Goal: Check status: Check status

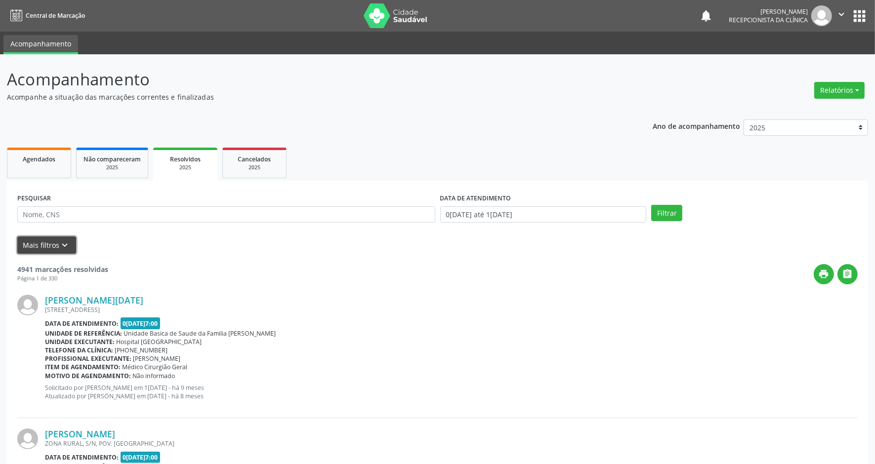
click at [35, 245] on button "Mais filtros keyboard_arrow_down" at bounding box center [46, 245] width 59 height 17
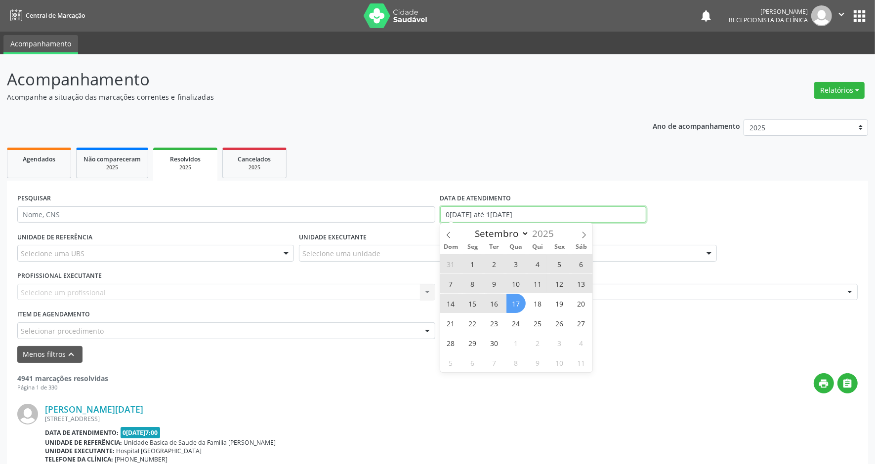
drag, startPoint x: 539, startPoint y: 213, endPoint x: 450, endPoint y: 213, distance: 89.9
click at [450, 213] on input "0[DATE] até 1[DATE]" at bounding box center [543, 214] width 206 height 17
drag, startPoint x: 450, startPoint y: 213, endPoint x: 448, endPoint y: 236, distance: 22.8
click at [448, 236] on icon at bounding box center [448, 235] width 7 height 7
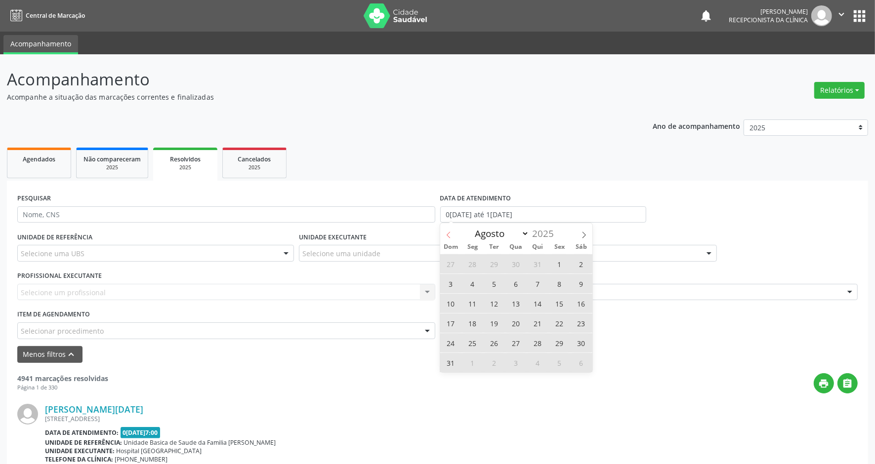
click at [448, 236] on icon at bounding box center [448, 235] width 7 height 7
select select "5"
click at [453, 267] on span "1" at bounding box center [450, 263] width 19 height 19
type input "[DATE]"
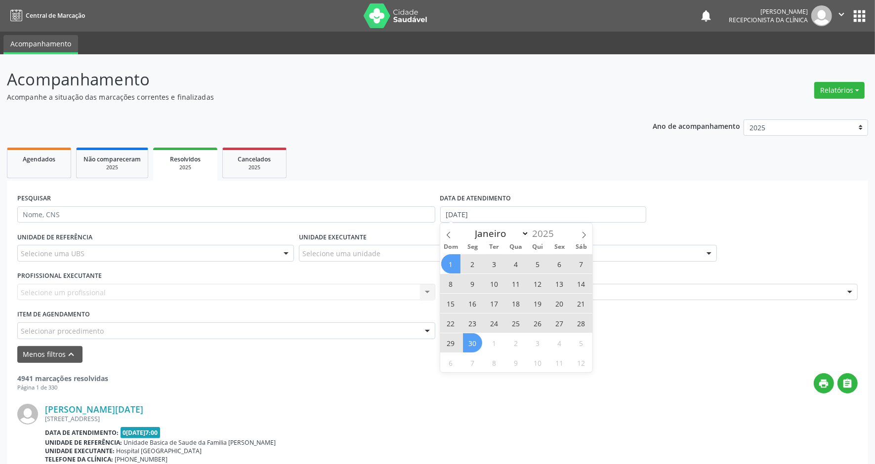
click at [474, 341] on span "30" at bounding box center [472, 342] width 19 height 19
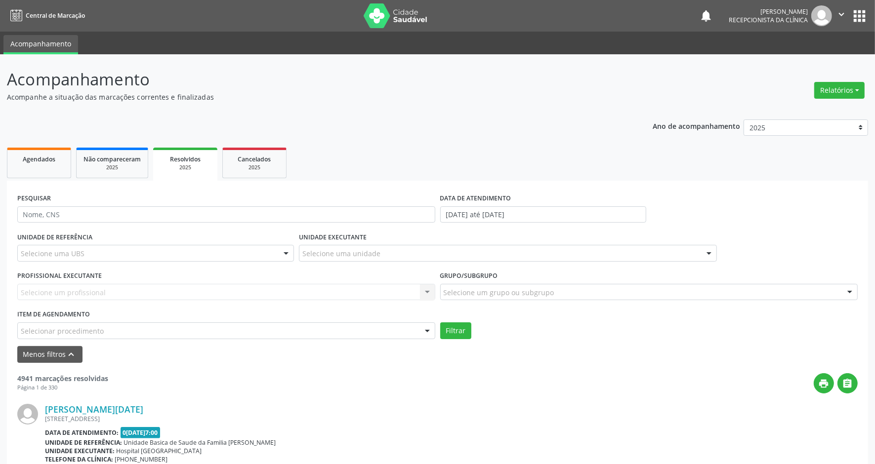
click at [186, 251] on div "Selecione uma UBS" at bounding box center [155, 253] width 277 height 17
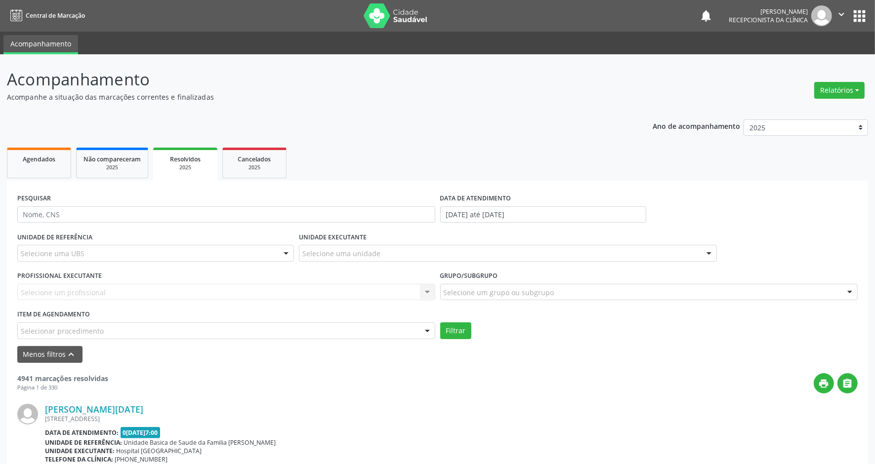
click at [275, 294] on div "Selecione um profissional Nenhum resultado encontrado para: " " Não há nenhuma …" at bounding box center [226, 292] width 418 height 17
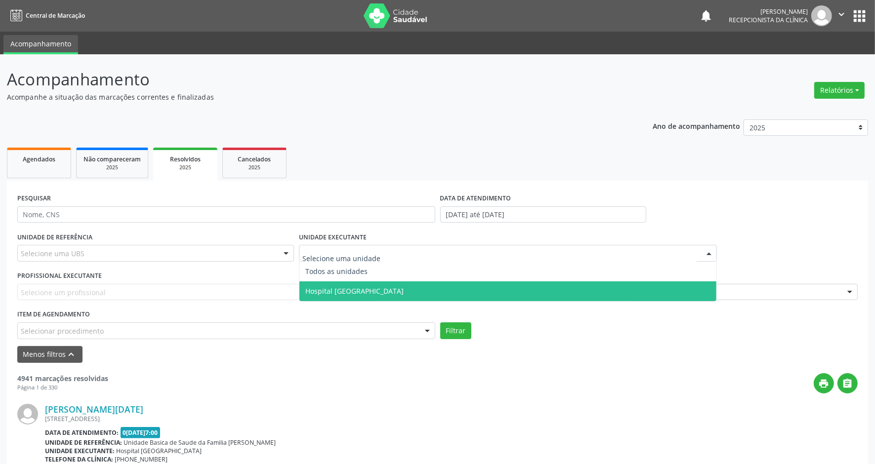
click at [347, 287] on span "Hospital [GEOGRAPHIC_DATA]" at bounding box center [354, 291] width 98 height 9
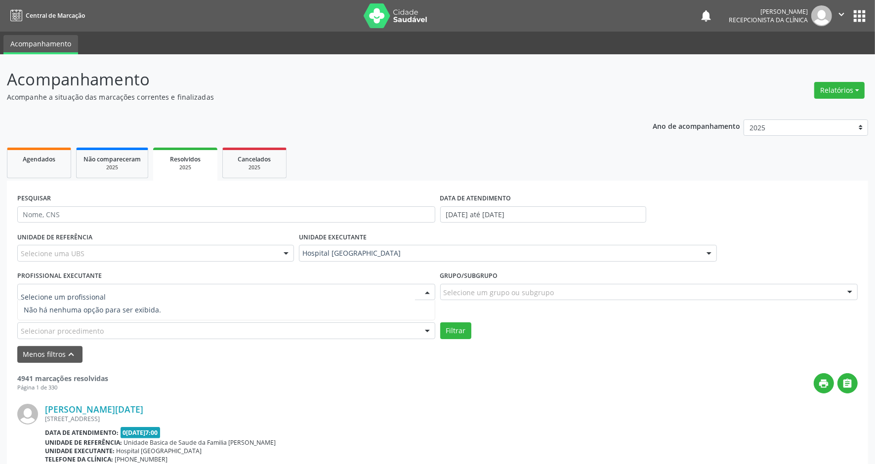
click at [320, 292] on div at bounding box center [226, 292] width 418 height 17
click at [338, 326] on div "Selecionar procedimento" at bounding box center [226, 331] width 418 height 17
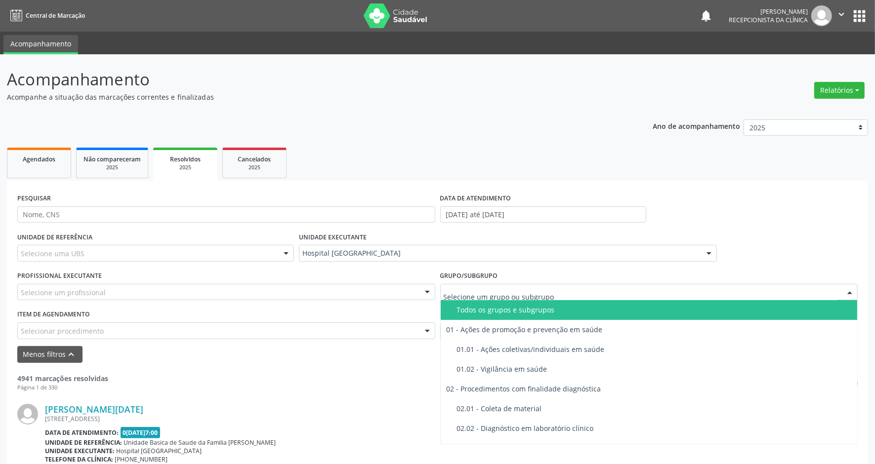
type input "C"
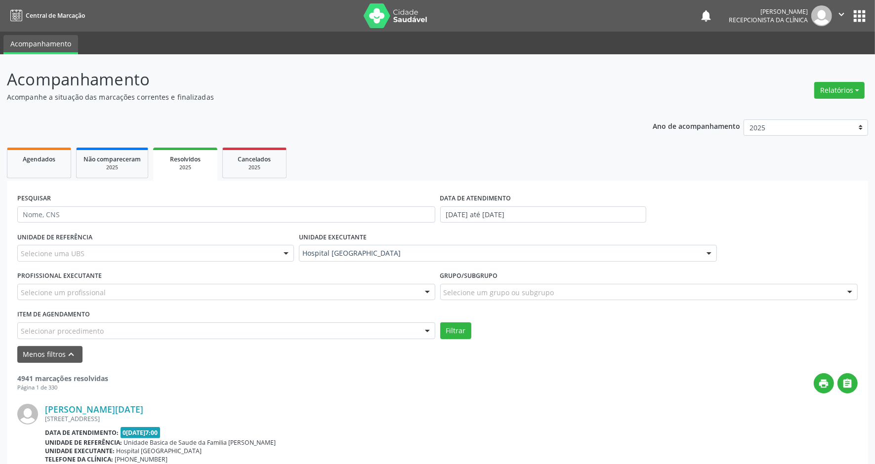
click at [357, 296] on div "Selecione um profissional" at bounding box center [226, 292] width 418 height 17
click at [352, 373] on div "print " at bounding box center [482, 383] width 749 height 20
click at [225, 250] on div "Selecione uma UBS" at bounding box center [155, 253] width 277 height 17
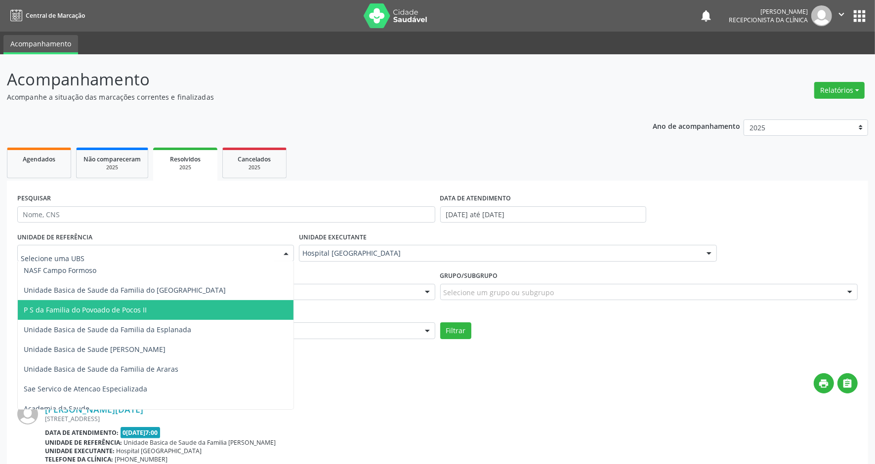
scroll to position [494, 0]
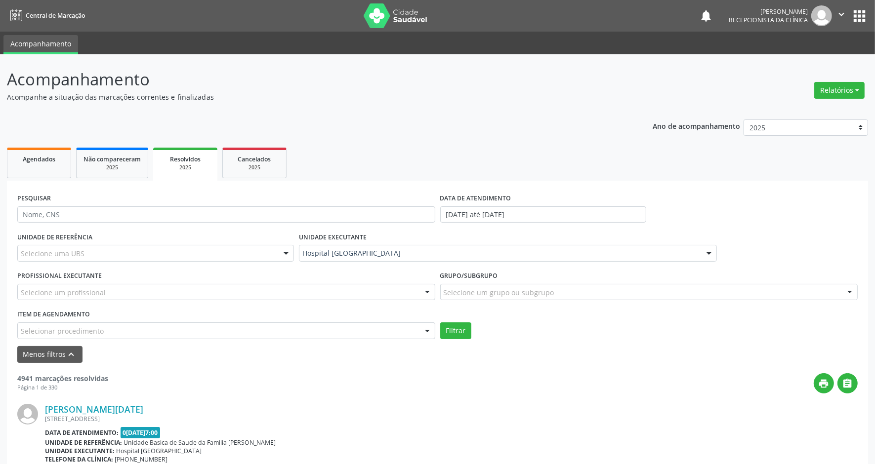
click at [377, 389] on div "print " at bounding box center [482, 383] width 749 height 20
click at [372, 324] on div "Selecionar procedimento" at bounding box center [226, 331] width 418 height 17
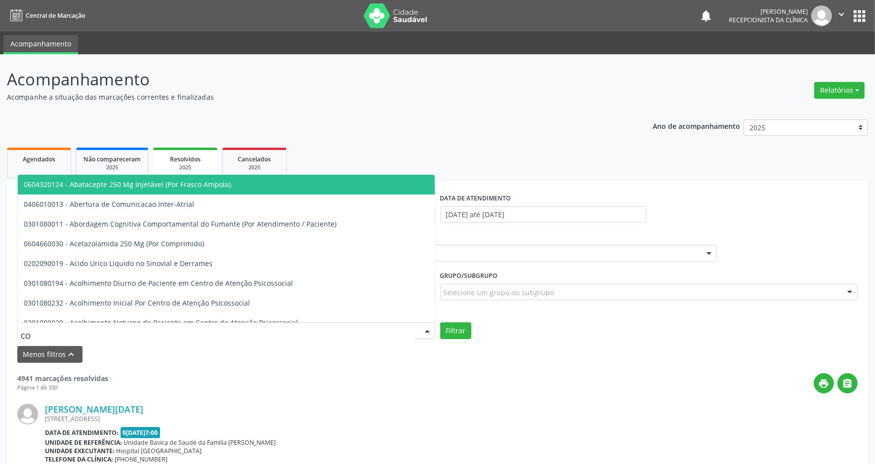
type input "CON"
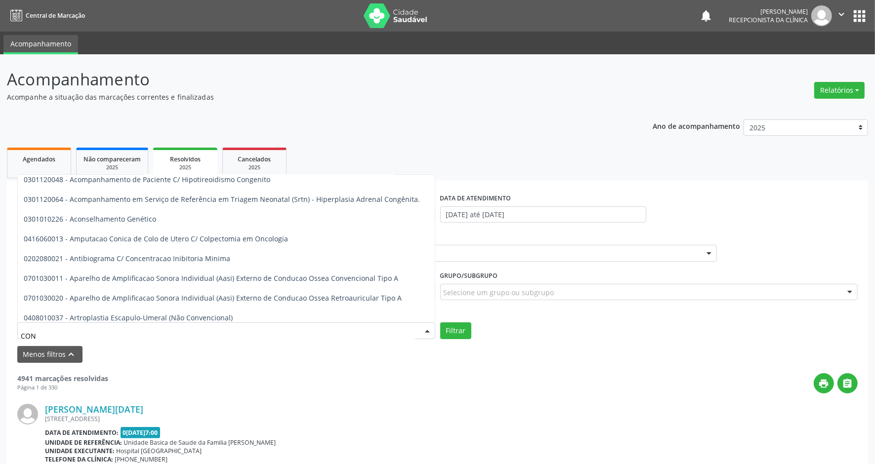
scroll to position [0, 0]
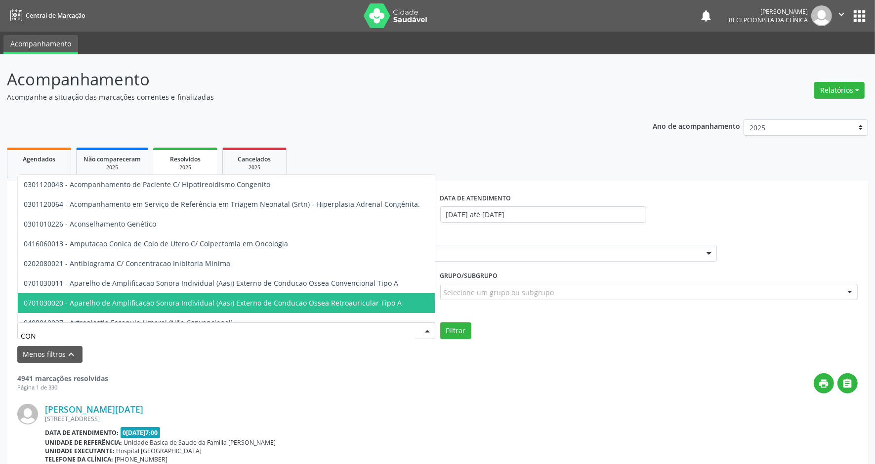
drag, startPoint x: 384, startPoint y: 392, endPoint x: 347, endPoint y: 368, distance: 44.4
click at [384, 393] on div "print " at bounding box center [482, 383] width 749 height 20
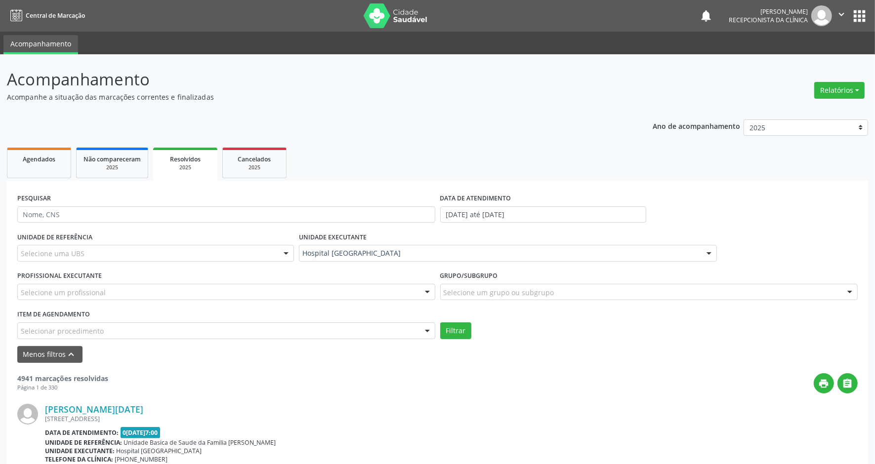
click at [215, 251] on div "Selecione uma UBS" at bounding box center [155, 253] width 277 height 17
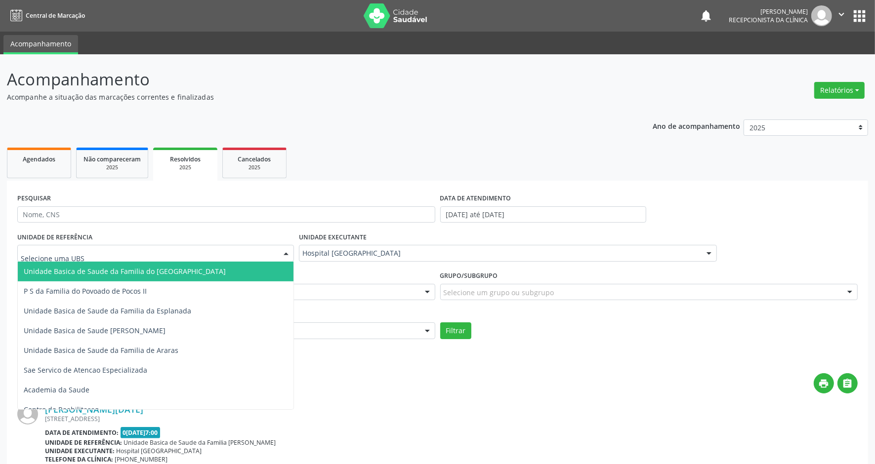
click at [406, 381] on div "print " at bounding box center [482, 383] width 749 height 20
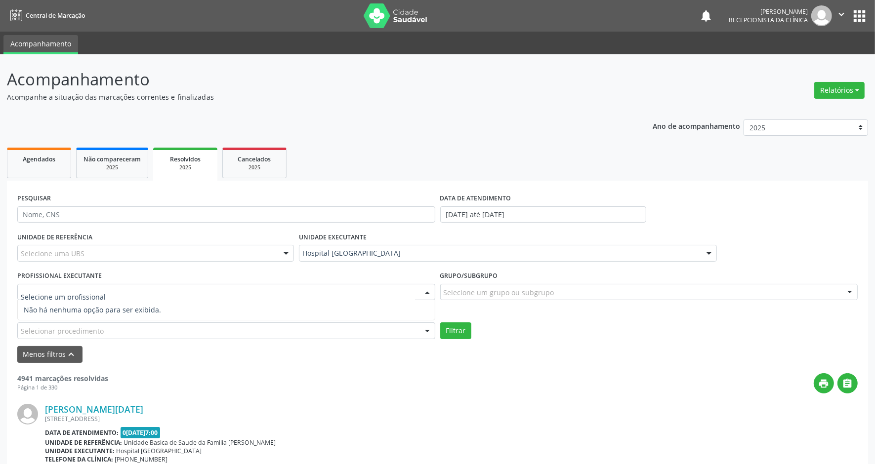
click at [360, 292] on div at bounding box center [226, 292] width 418 height 17
type input "RI"
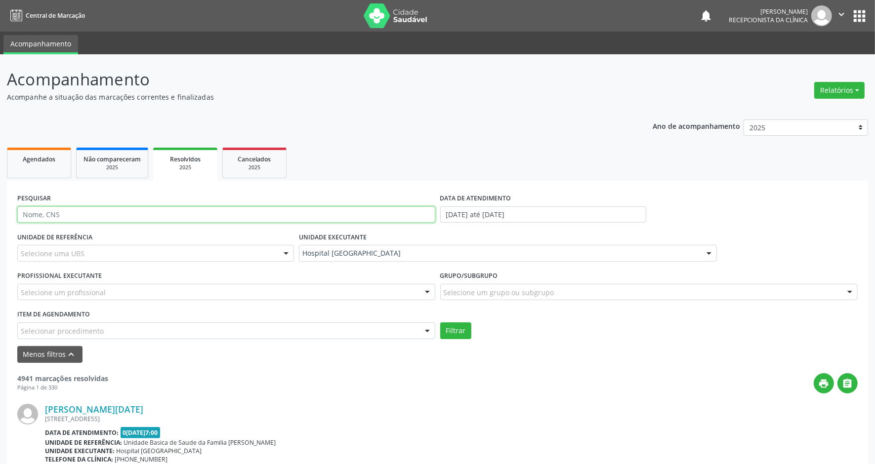
click at [252, 208] on input "text" at bounding box center [226, 214] width 418 height 17
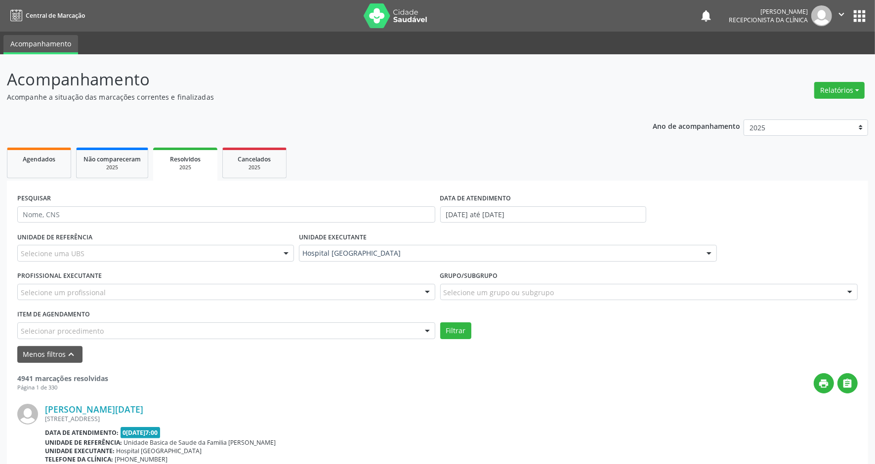
click at [180, 290] on div "Selecione um profissional" at bounding box center [226, 292] width 418 height 17
click at [189, 285] on div at bounding box center [226, 292] width 418 height 17
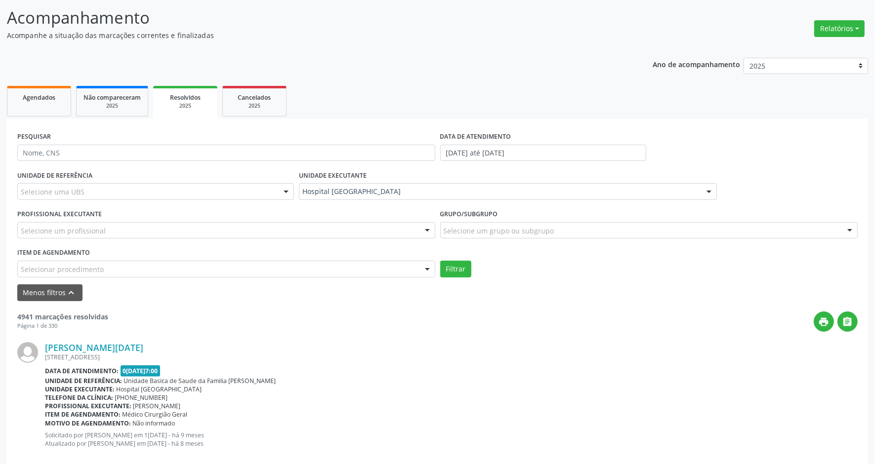
click at [246, 322] on div "print " at bounding box center [482, 322] width 749 height 20
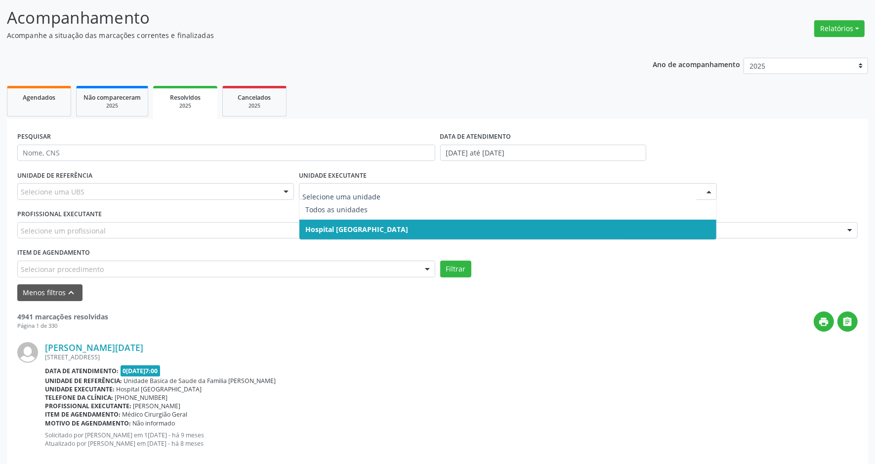
click at [700, 189] on div "Todos as unidades Hospital [GEOGRAPHIC_DATA] Nenhum resultado encontrado para: …" at bounding box center [508, 191] width 418 height 17
click at [700, 189] on div at bounding box center [508, 191] width 418 height 17
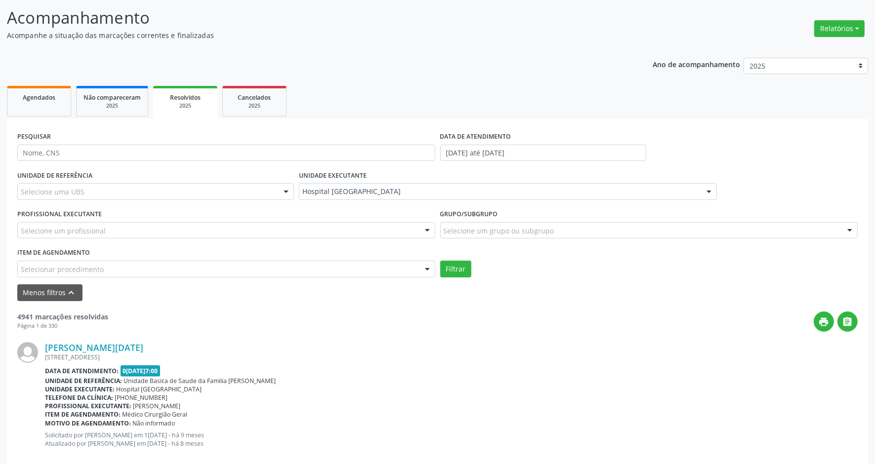
click at [584, 335] on div "[PERSON_NAME][DATE] [STREET_ADDRESS] Data de atendimento: [DATE] 07:00 Unidade …" at bounding box center [437, 399] width 840 height 134
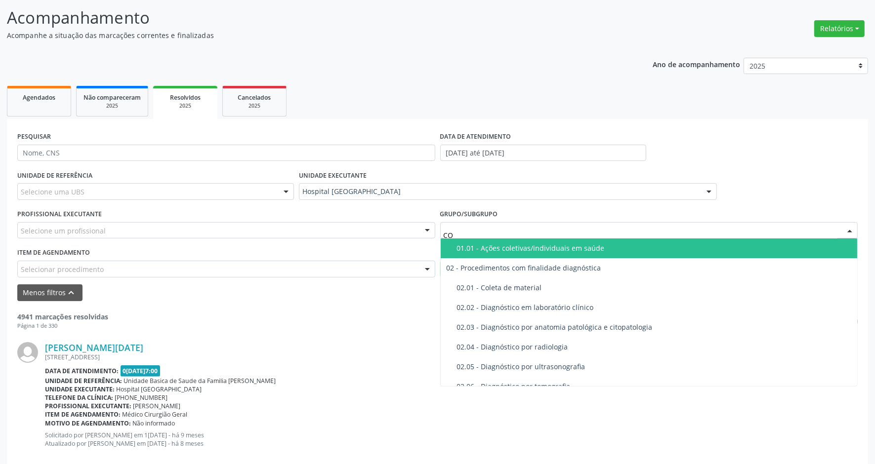
type input "CON"
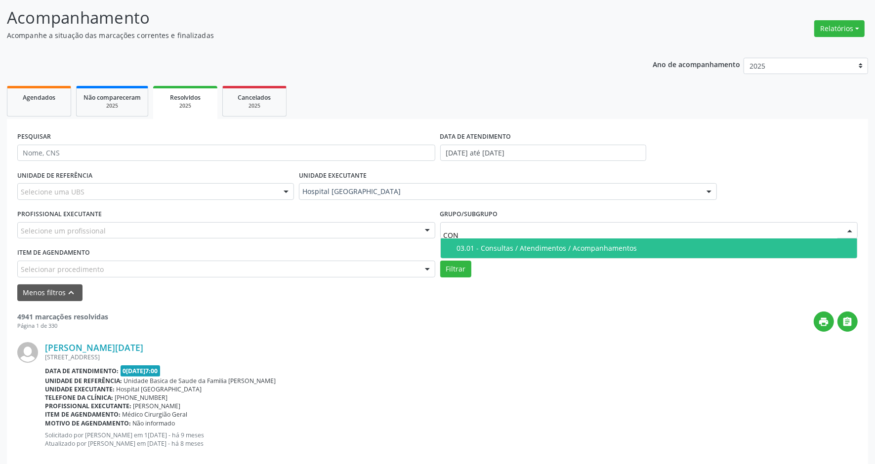
click at [488, 249] on div "03.01 - Consultas / Atendimentos / Acompanhamentos" at bounding box center [654, 249] width 395 height 8
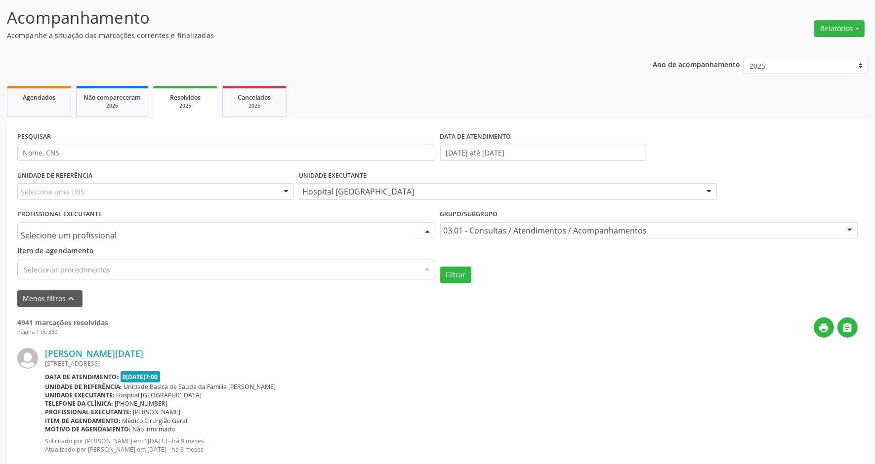
click at [119, 231] on div at bounding box center [226, 230] width 418 height 17
click at [119, 231] on input "text" at bounding box center [218, 236] width 394 height 20
drag, startPoint x: 210, startPoint y: 306, endPoint x: 178, endPoint y: 290, distance: 35.3
click at [211, 307] on div "Menos filtros keyboard_arrow_up" at bounding box center [437, 298] width 845 height 17
click at [169, 273] on div "Selecionar procedimentos" at bounding box center [226, 270] width 418 height 20
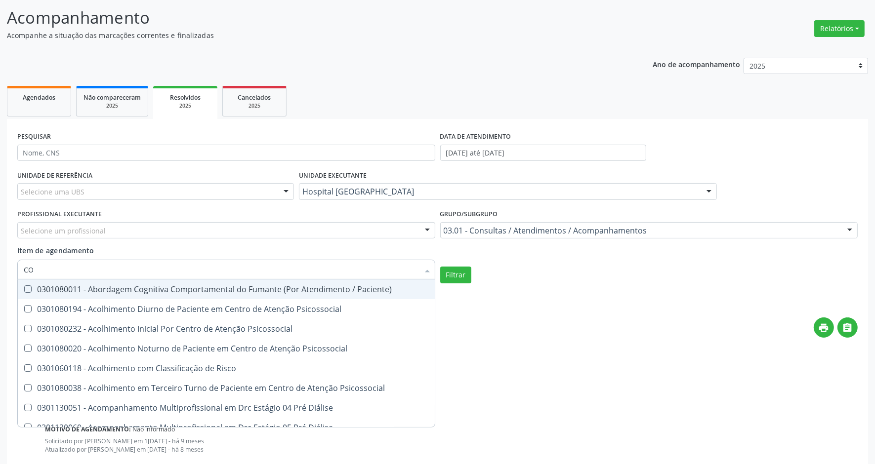
type input "CON"
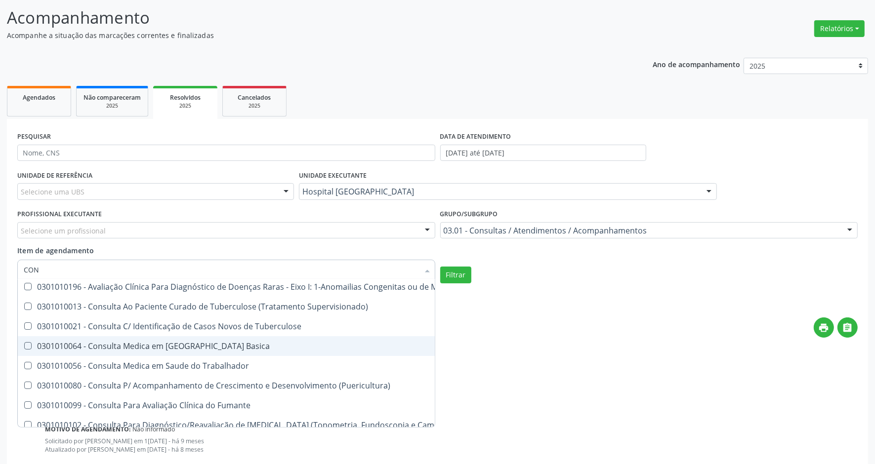
click at [586, 373] on div "Data de atendimento: [DATE] 07:00" at bounding box center [451, 376] width 813 height 11
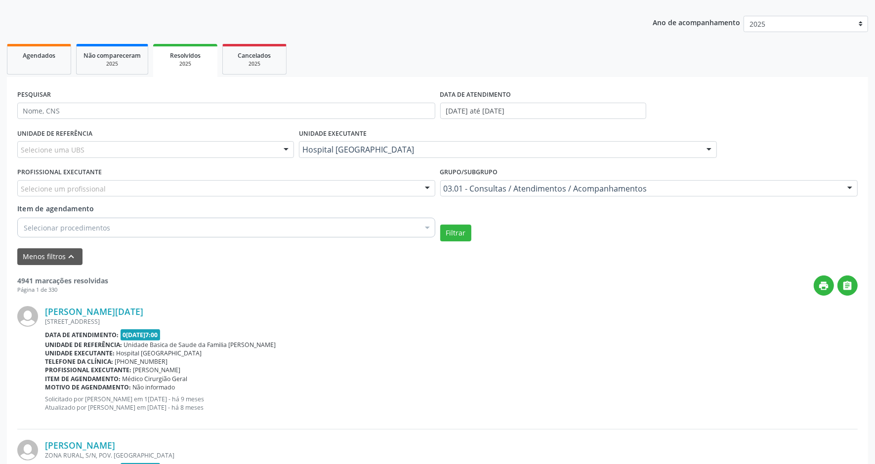
scroll to position [123, 0]
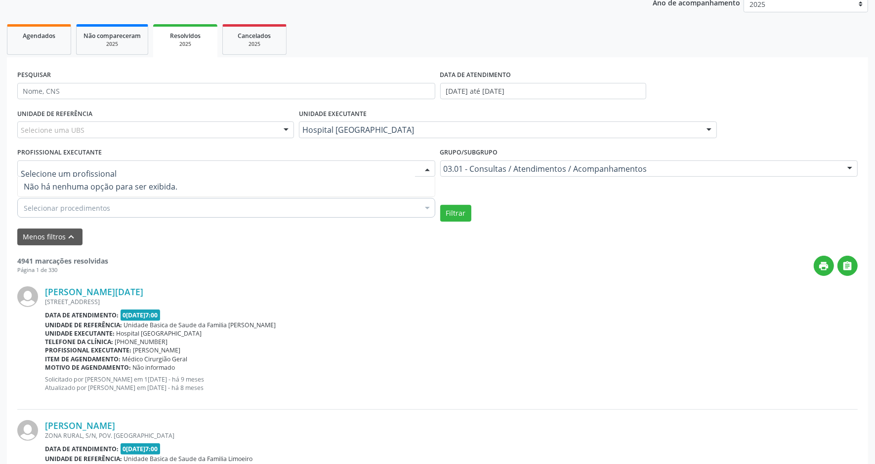
click at [146, 167] on div at bounding box center [226, 169] width 418 height 17
click at [279, 258] on div "print " at bounding box center [482, 266] width 749 height 20
click at [201, 171] on div "Selecione um profissional" at bounding box center [226, 169] width 418 height 17
click at [184, 40] on div "Resolvidos" at bounding box center [185, 35] width 50 height 10
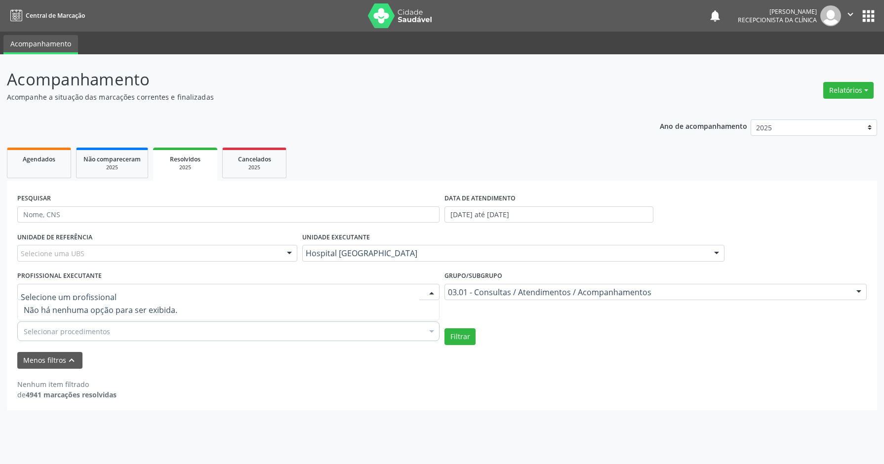
click at [299, 287] on div at bounding box center [228, 292] width 422 height 17
type input "R"
drag, startPoint x: 338, startPoint y: 333, endPoint x: 386, endPoint y: 346, distance: 49.1
click at [338, 334] on div "Selecionar procedimentos" at bounding box center [228, 332] width 422 height 20
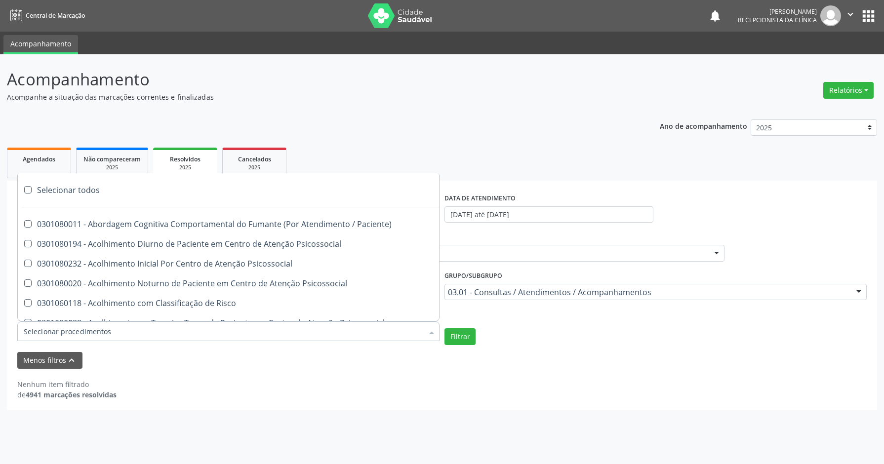
click at [384, 339] on input "Item de agendamento" at bounding box center [224, 332] width 400 height 20
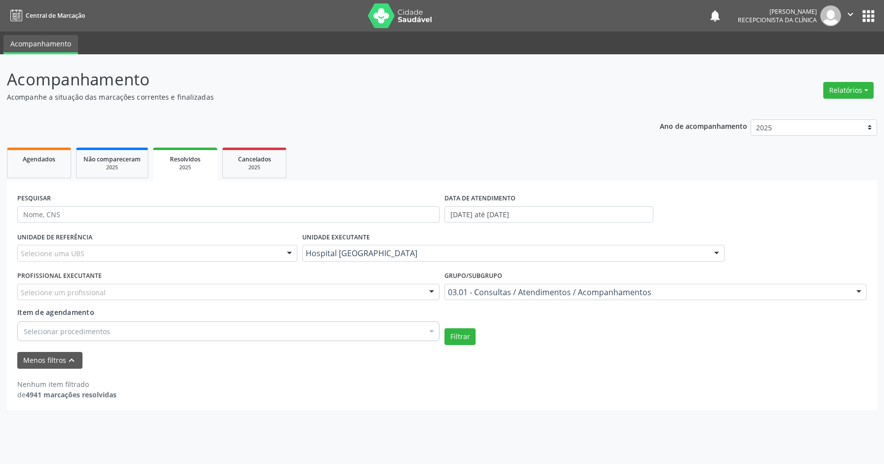
click at [381, 415] on div "Acompanhamento Acompanhe a situação das marcações correntes e finalizadas Relat…" at bounding box center [442, 259] width 884 height 410
click at [463, 332] on button "Filtrar" at bounding box center [460, 337] width 31 height 17
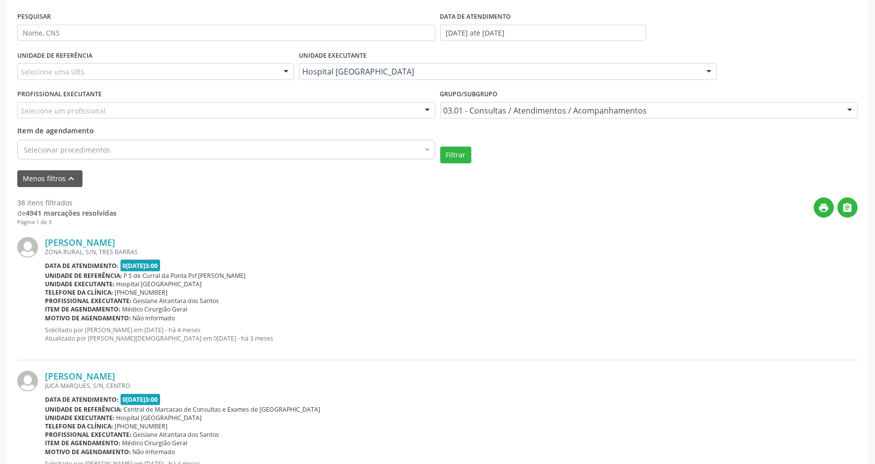
scroll to position [62, 0]
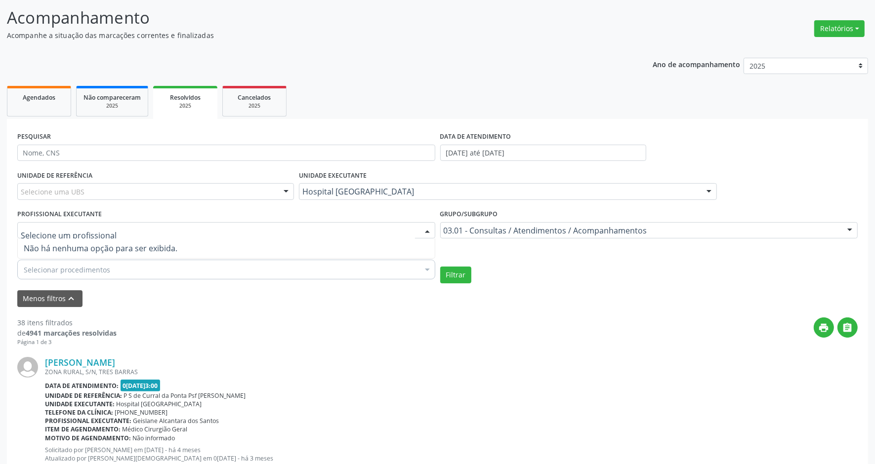
click at [184, 231] on div at bounding box center [226, 230] width 418 height 17
click at [341, 351] on div "[PERSON_NAME] ZONA RURAL, S/N, [GEOGRAPHIC_DATA] Data de atendimento: 0[DATE]3:…" at bounding box center [437, 414] width 840 height 134
click at [186, 98] on span "Resolvidos" at bounding box center [185, 97] width 31 height 8
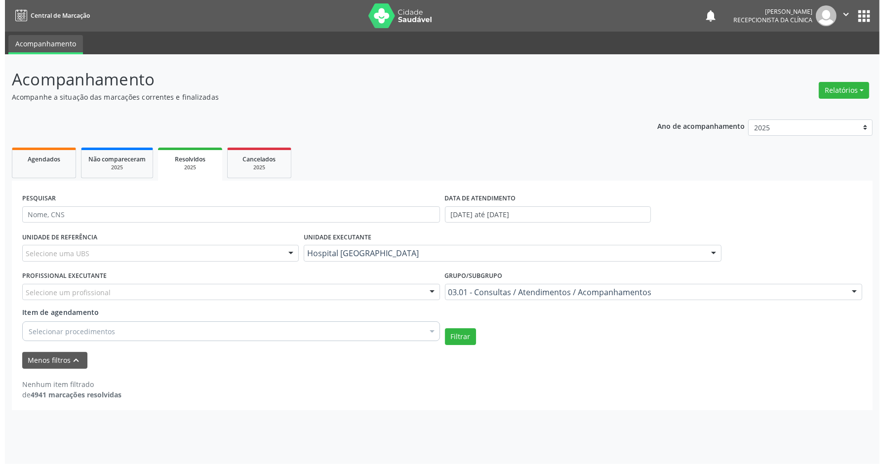
scroll to position [0, 0]
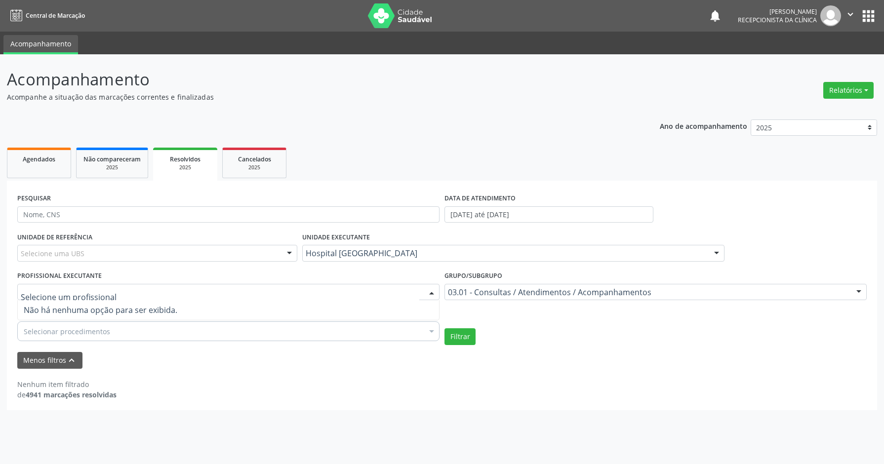
click at [362, 299] on div at bounding box center [228, 292] width 422 height 17
type input "RICARD"
drag, startPoint x: 58, startPoint y: 295, endPoint x: -2, endPoint y: 292, distance: 60.9
click at [0, 292] on html "Central de Marcação notifications [PERSON_NAME] Recepcionista da clínica  Conf…" at bounding box center [442, 232] width 884 height 464
click at [128, 294] on div at bounding box center [228, 292] width 422 height 17
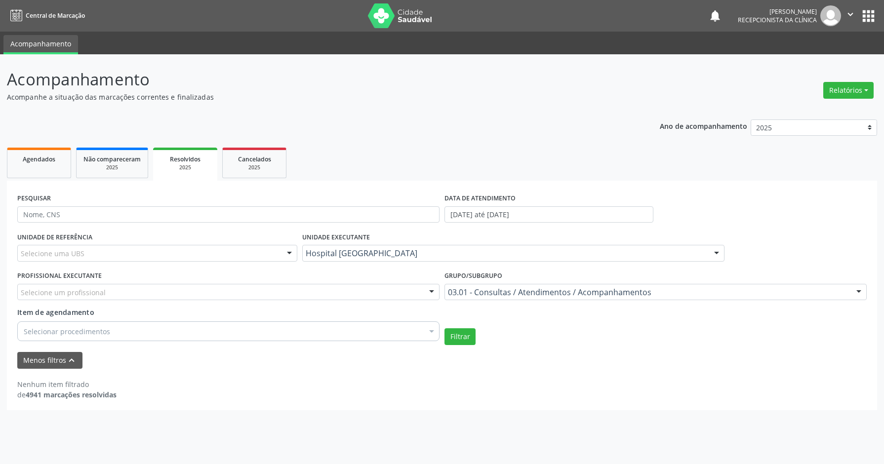
click at [252, 364] on div "Menos filtros keyboard_arrow_up" at bounding box center [442, 360] width 855 height 17
click at [209, 287] on div at bounding box center [228, 292] width 422 height 17
click at [354, 346] on form "PESQUISAR DATA DE ATENDIMENTO [DATE] até [DATE] UNIDADE DE REFERÊNCIA Selecione…" at bounding box center [442, 280] width 850 height 178
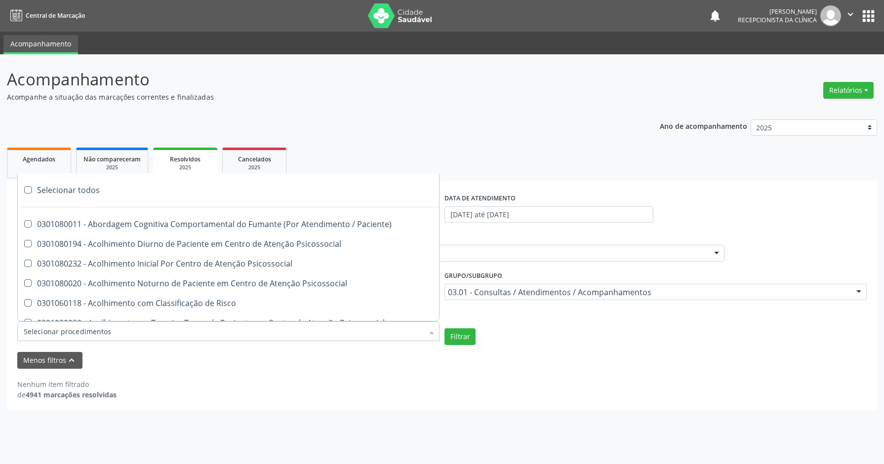
click at [347, 329] on div at bounding box center [228, 332] width 422 height 20
click at [332, 366] on div "Menos filtros keyboard_arrow_up" at bounding box center [442, 360] width 855 height 17
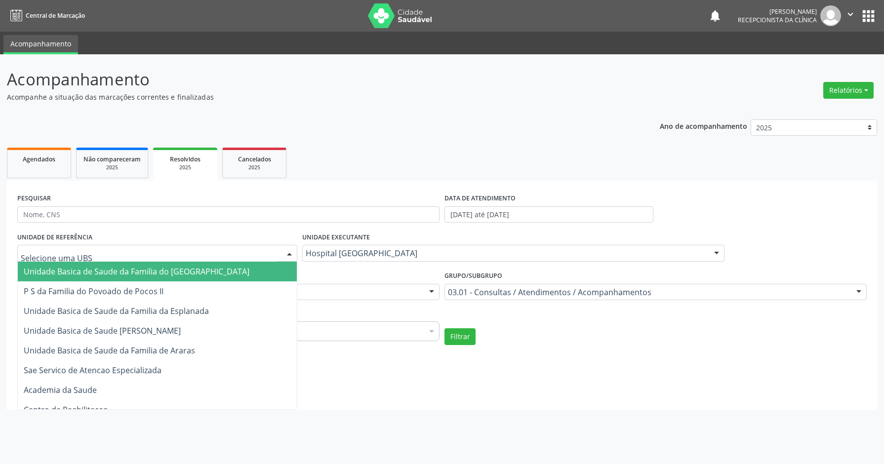
click at [262, 253] on div at bounding box center [157, 253] width 280 height 17
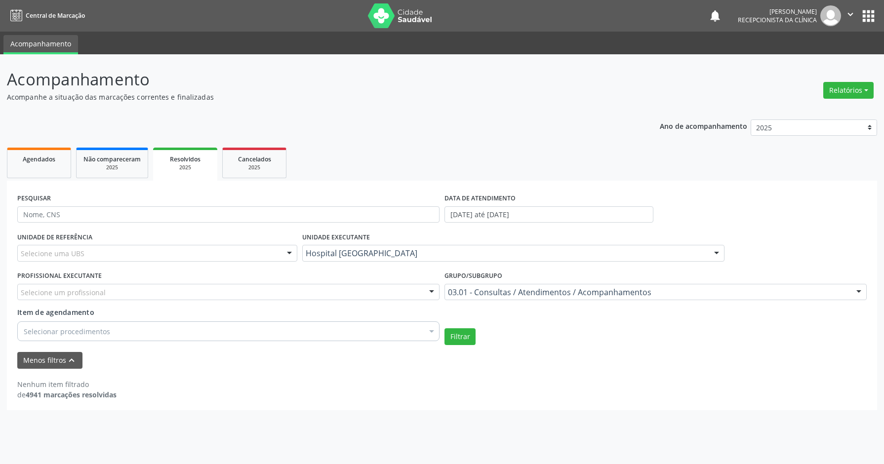
click at [344, 265] on div "UNIDADE EXECUTANTE Hospital [GEOGRAPHIC_DATA] Todos as unidades Hospital [GEOGR…" at bounding box center [513, 249] width 427 height 39
click at [292, 216] on input "text" at bounding box center [228, 214] width 422 height 17
